Goal: Task Accomplishment & Management: Manage account settings

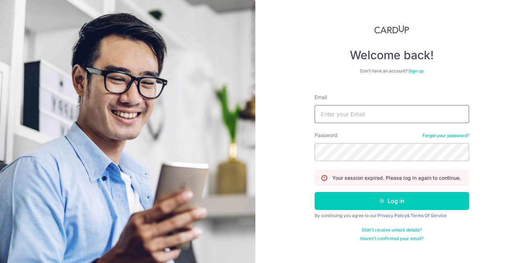
click at [367, 114] on input "Email" at bounding box center [392, 114] width 155 height 18
type input "[EMAIL_ADDRESS][PERSON_NAME][DOMAIN_NAME]"
click at [315, 192] on button "Log in" at bounding box center [392, 201] width 155 height 18
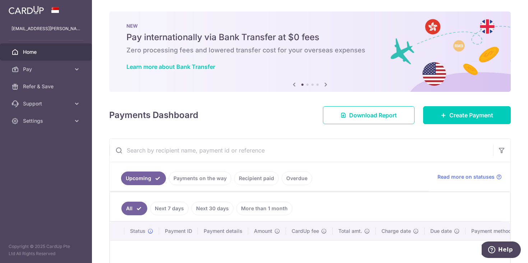
scroll to position [32, 0]
